Goal: Book appointment/travel/reservation

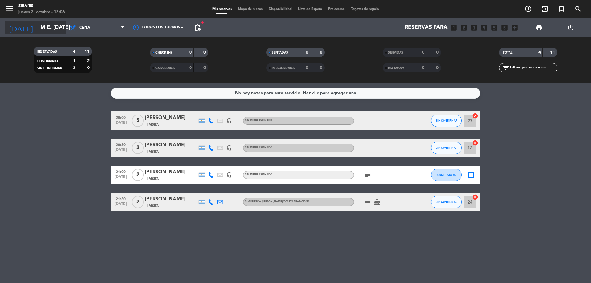
click at [63, 24] on icon "arrow_drop_down" at bounding box center [60, 27] width 7 height 7
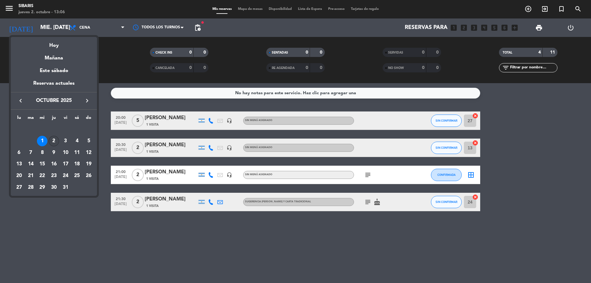
click at [54, 144] on div "2" at bounding box center [54, 141] width 10 height 10
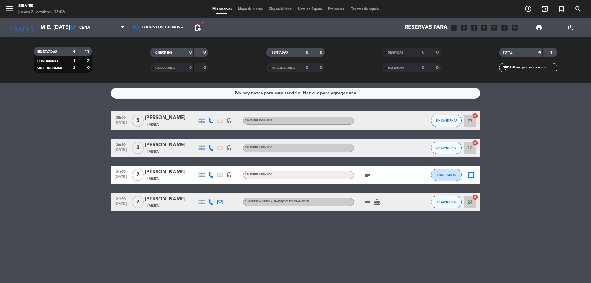
type input "[DEMOGRAPHIC_DATA] [DATE]"
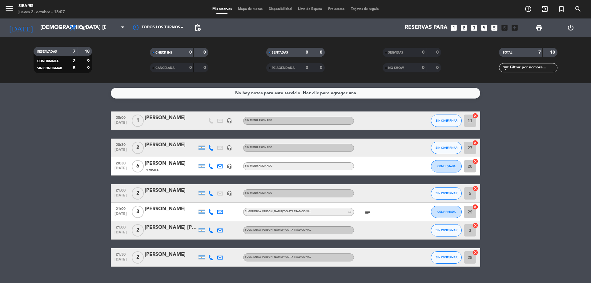
click at [475, 26] on icon "looks_3" at bounding box center [474, 28] width 8 height 8
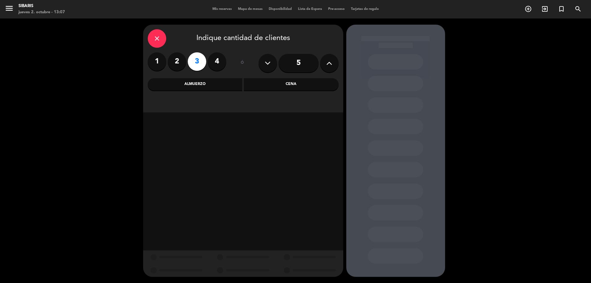
click at [278, 87] on div "Cena" at bounding box center [291, 84] width 95 height 12
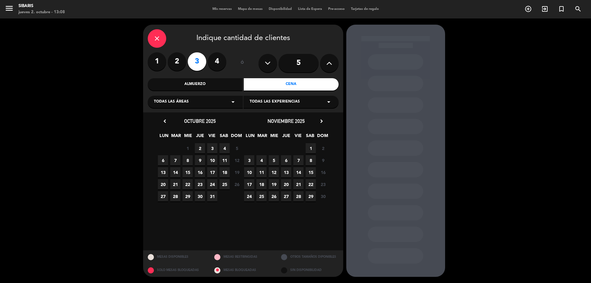
click at [200, 145] on span "2" at bounding box center [200, 148] width 10 height 10
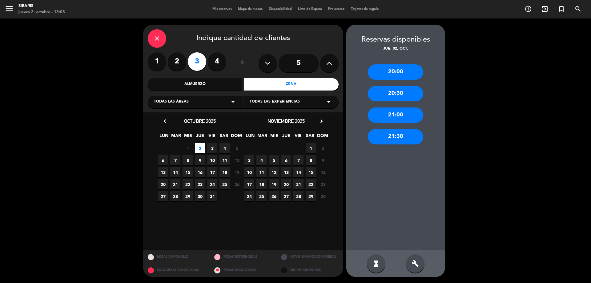
click at [397, 136] on div "21:30" at bounding box center [395, 136] width 55 height 15
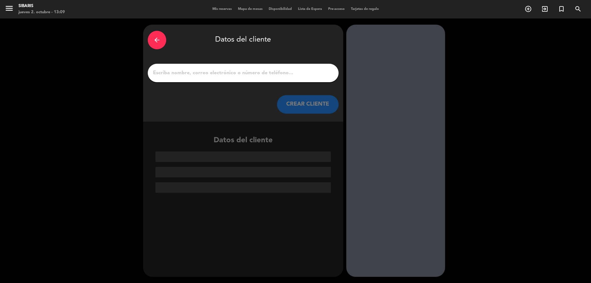
drag, startPoint x: 264, startPoint y: 78, endPoint x: 268, endPoint y: 77, distance: 4.1
click at [266, 77] on div at bounding box center [243, 73] width 191 height 18
click at [270, 73] on input "1" at bounding box center [243, 73] width 182 height 9
type input "f"
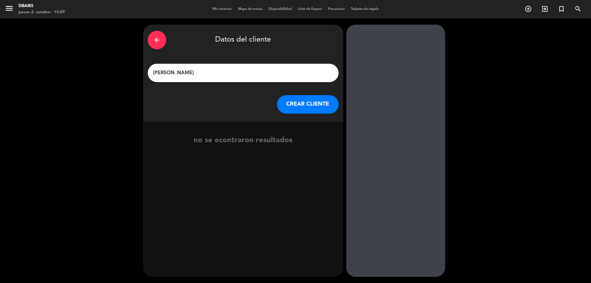
type input "[PERSON_NAME]"
click at [308, 107] on button "CREAR CLIENTE" at bounding box center [308, 104] width 62 height 18
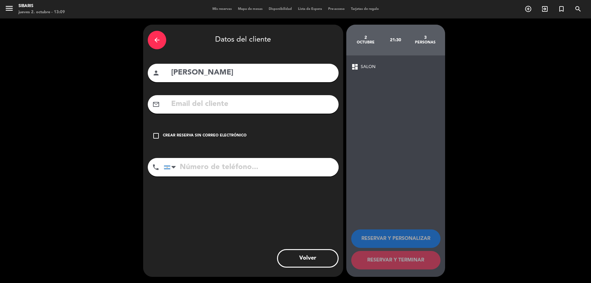
click at [175, 137] on div "Crear reserva sin correo electrónico" at bounding box center [205, 136] width 84 height 6
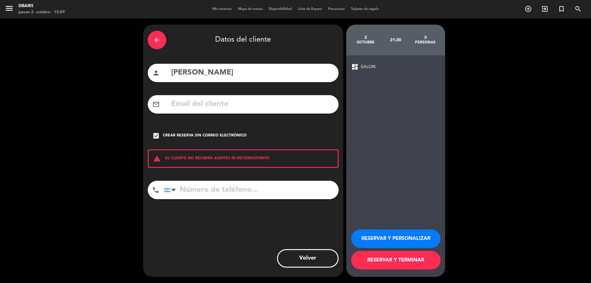
click at [206, 192] on input "tel" at bounding box center [251, 190] width 175 height 18
type input "3513993810"
click at [308, 239] on div "arrow_back Datos del cliente person [PERSON_NAME] mail_outline check_box Crear …" at bounding box center [243, 151] width 200 height 252
click at [385, 242] on button "RESERVAR Y PERSONALIZAR" at bounding box center [395, 239] width 89 height 18
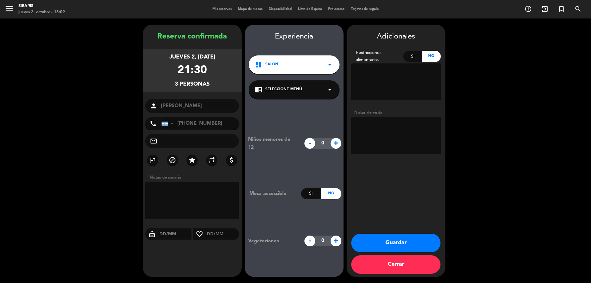
click at [173, 233] on input "text" at bounding box center [175, 234] width 33 height 8
type input "02/10"
click at [381, 127] on textarea at bounding box center [396, 135] width 90 height 37
type textarea "V"
type textarea "CUMPLEAÑOS DE LA ESPOSA"
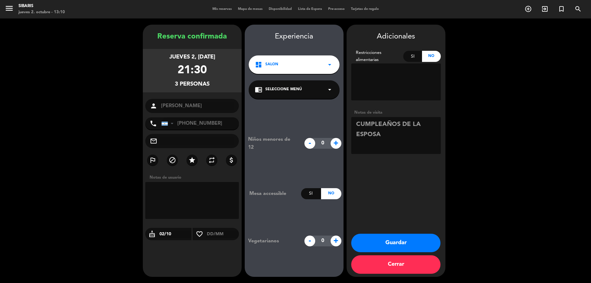
click at [335, 144] on span "+" at bounding box center [336, 143] width 11 height 11
type input "1"
click at [395, 139] on textarea at bounding box center [396, 135] width 90 height 37
type textarea "CUMPLEAÑOS DE LA ESPOSA/ 1 NIÑO"
click at [399, 240] on button "Guardar" at bounding box center [395, 243] width 89 height 18
